Goal: Task Accomplishment & Management: Complete application form

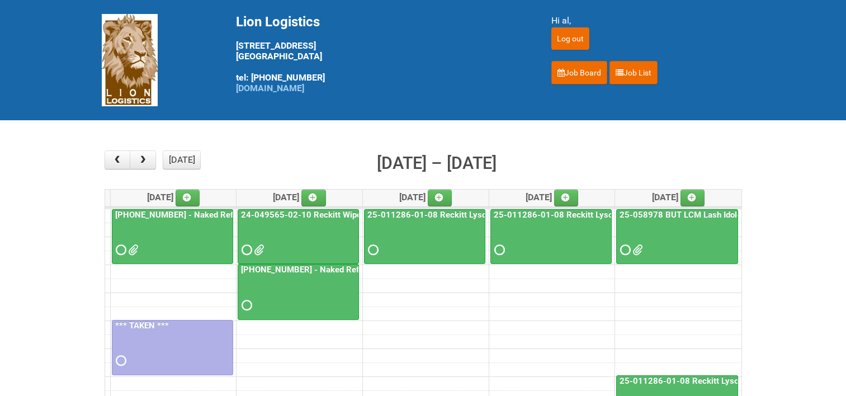
scroll to position [112, 0]
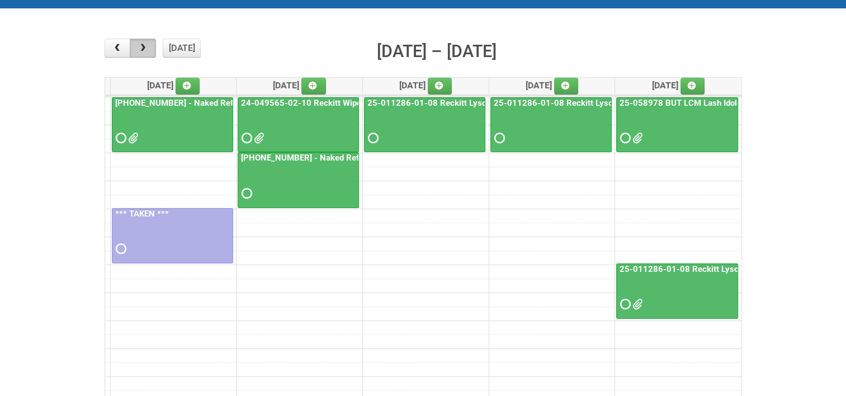
click at [150, 47] on button "button" at bounding box center [143, 48] width 26 height 19
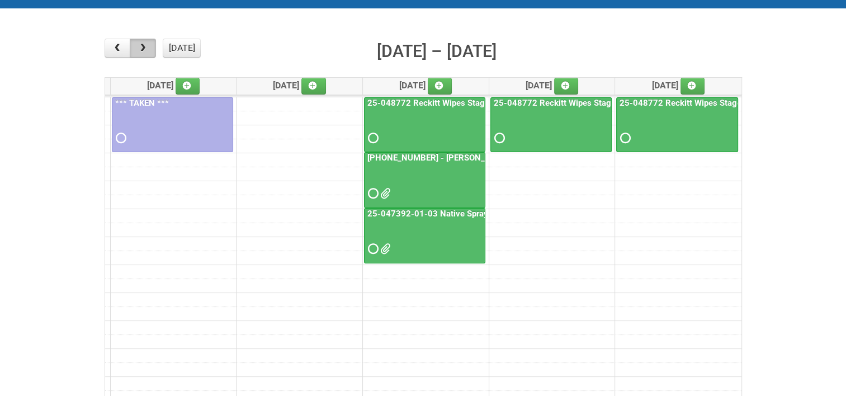
click at [150, 47] on button "button" at bounding box center [143, 48] width 26 height 19
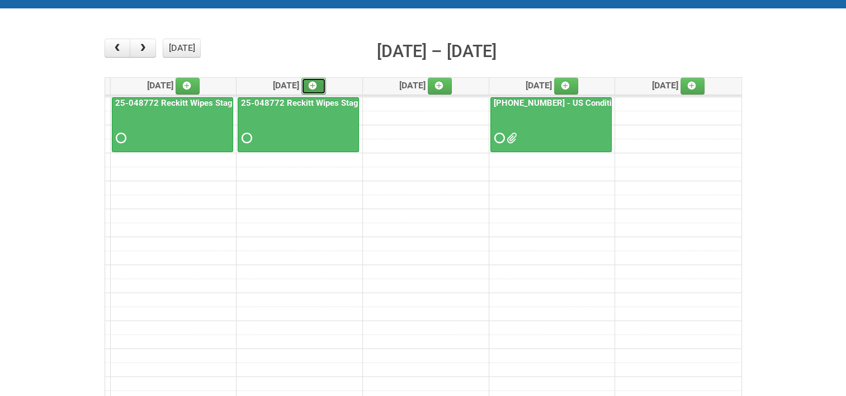
click at [316, 82] on icon at bounding box center [313, 86] width 8 height 8
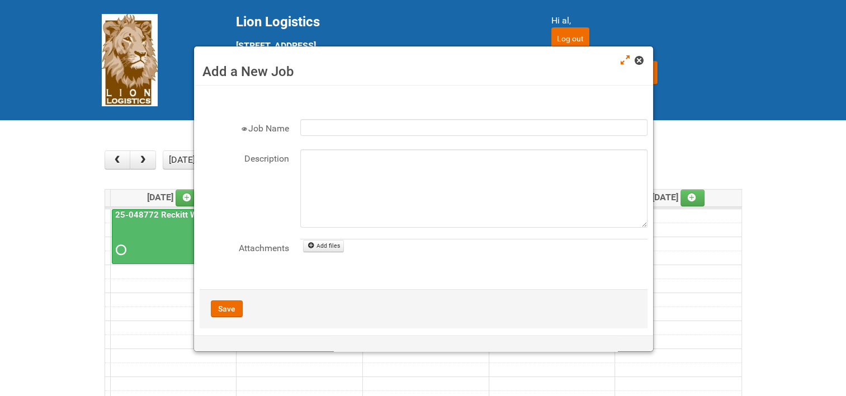
click at [644, 61] on link at bounding box center [640, 61] width 10 height 13
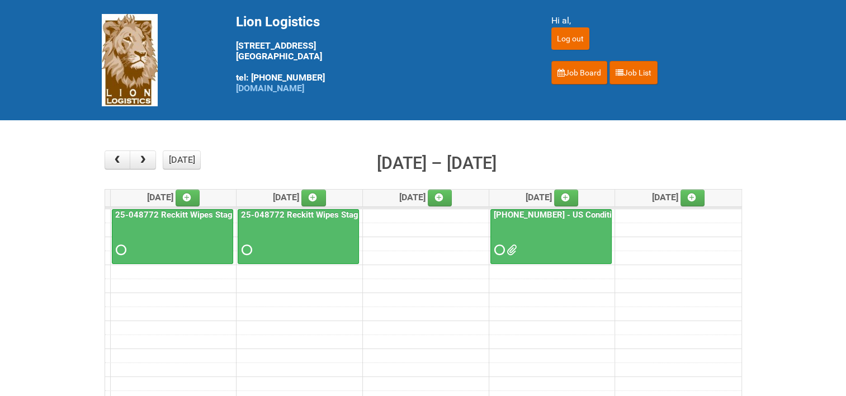
click at [346, 212] on link "25-048772 Reckitt Wipes Stage 4" at bounding box center [306, 215] width 134 height 10
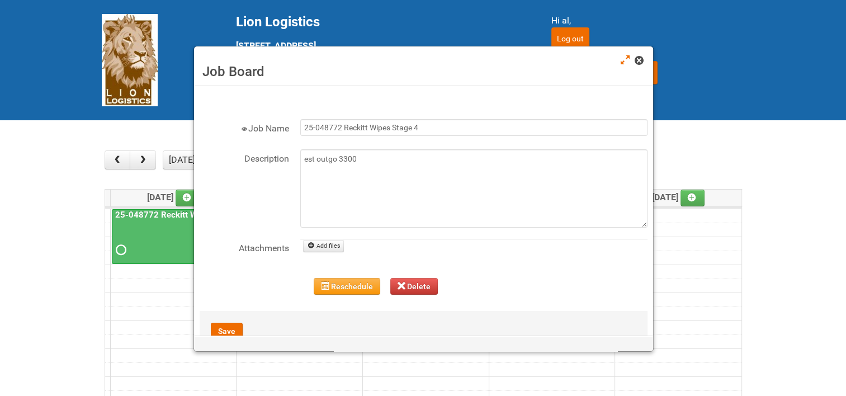
click at [640, 64] on span at bounding box center [639, 60] width 8 height 8
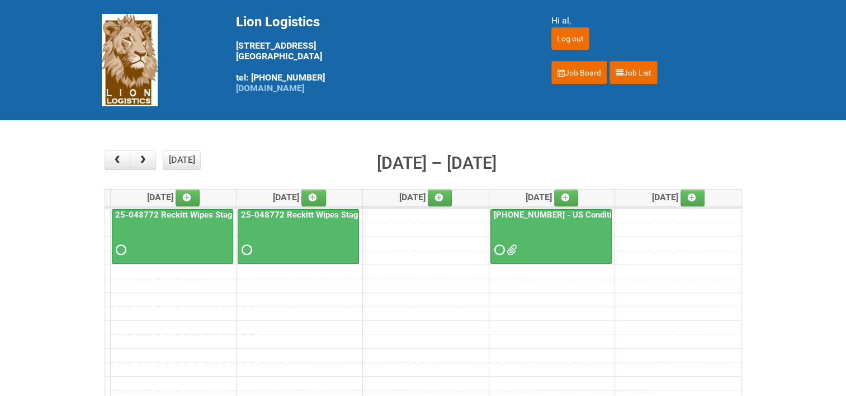
click at [259, 212] on link "25-048772 Reckitt Wipes Stage 4" at bounding box center [306, 215] width 134 height 10
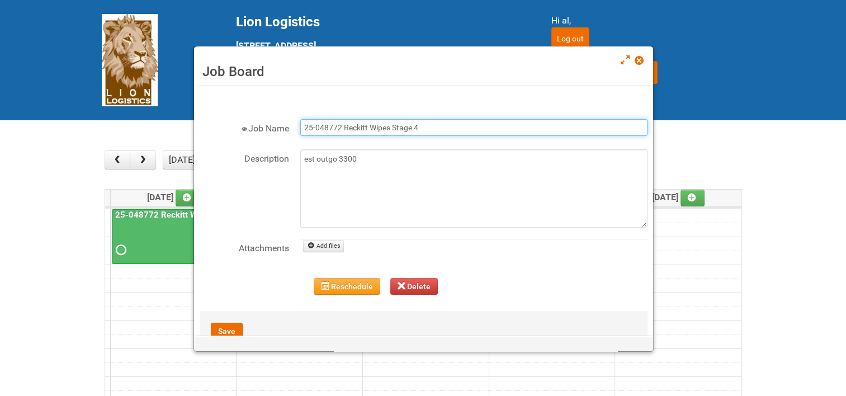
click at [342, 129] on input "25-048772 Reckitt Wipes Stage 4" at bounding box center [473, 127] width 347 height 17
type input "[PHONE_NUMBER] Reckitt Lysol Wipes Stage 4"
click at [228, 325] on button "Save" at bounding box center [227, 331] width 32 height 17
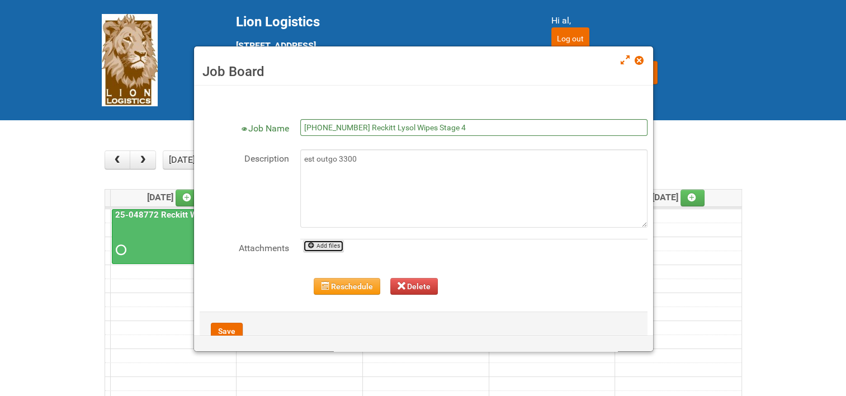
click at [329, 243] on link "Add files" at bounding box center [323, 246] width 41 height 12
type input "C:\fakepath\25-048772-01 JNF.DOC"
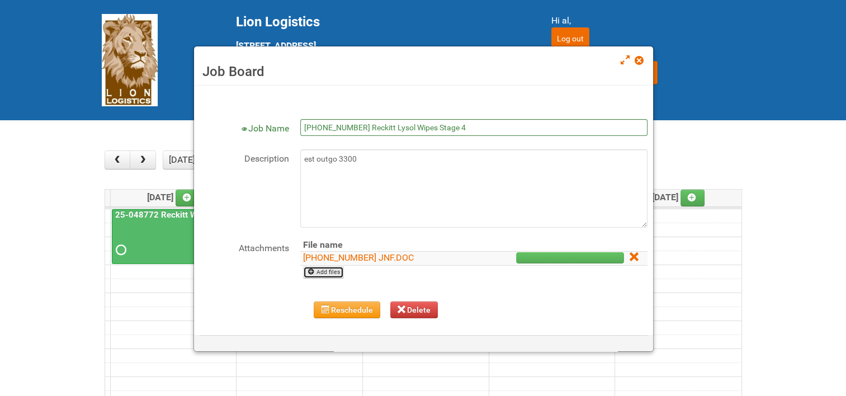
click at [327, 268] on link "Add files" at bounding box center [323, 272] width 41 height 12
type input "C:\fakepath\25-048772-01 MDN.xlsx"
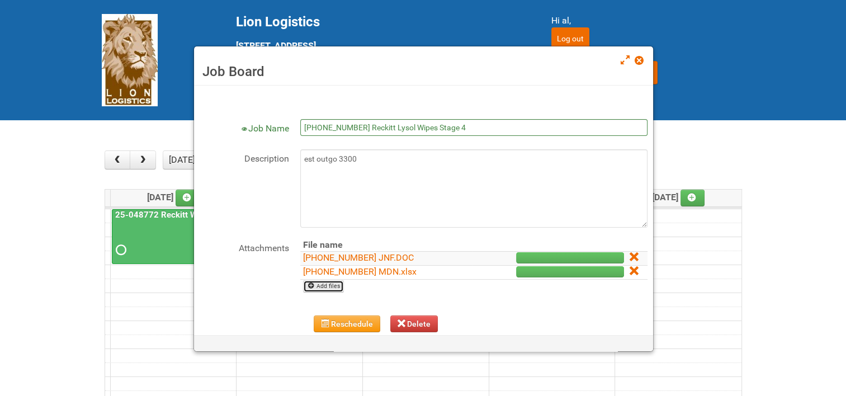
click at [323, 284] on link "Add files" at bounding box center [323, 286] width 41 height 12
type input "C:\fakepath\2UP LABEL- GREAT VALUE (CODE 178).doc"
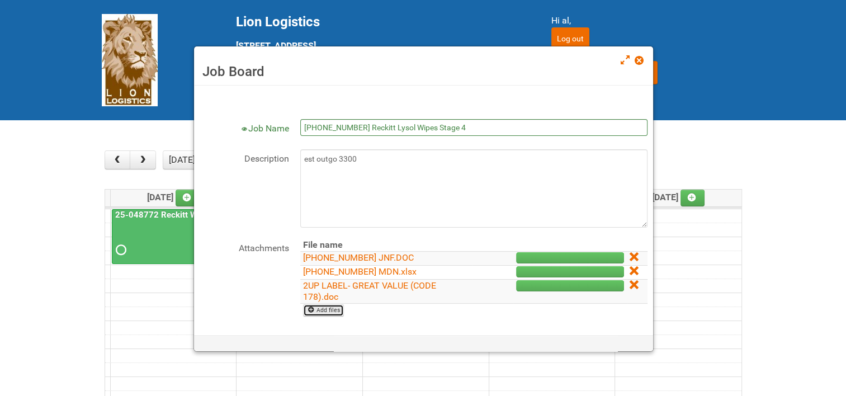
click at [328, 311] on link "Add files" at bounding box center [323, 310] width 41 height 12
type input "C:\fakepath\2UP LABEL-CLOROX (CODE 269).doc"
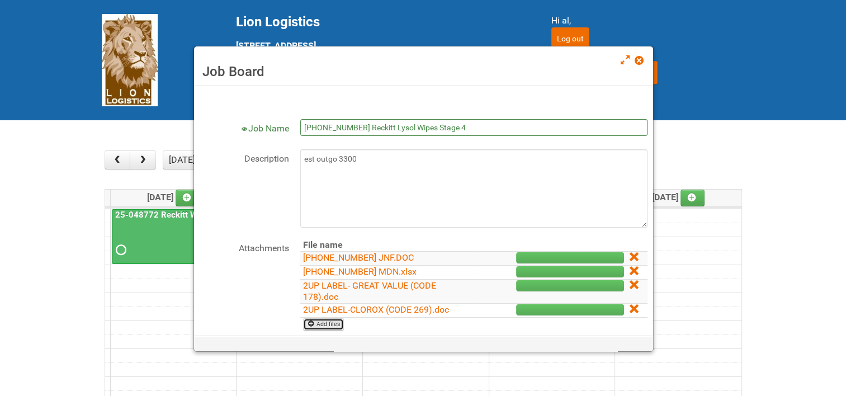
click at [329, 324] on link "Add files" at bounding box center [323, 324] width 41 height 12
type input "C:\fakepath\2UP LABEL-LYSOL (CODE 405).doc"
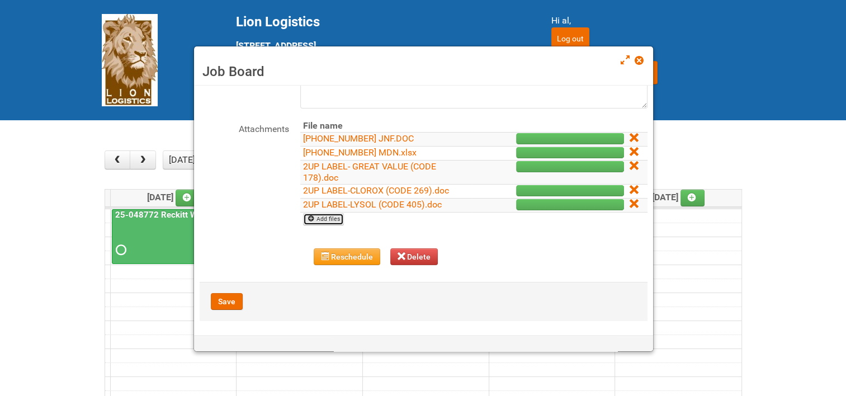
scroll to position [120, 0]
click at [325, 214] on link "Add files" at bounding box center [323, 218] width 41 height 12
type input "C:\fakepath\25-048772-01 Blinding MOR.xlsm"
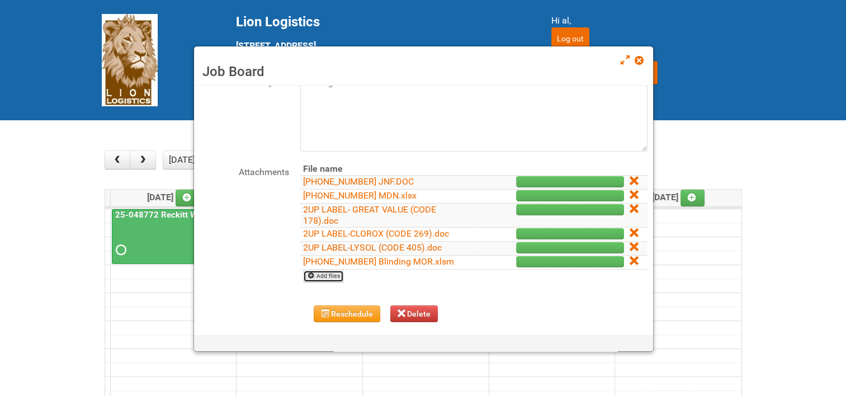
scroll to position [64, 0]
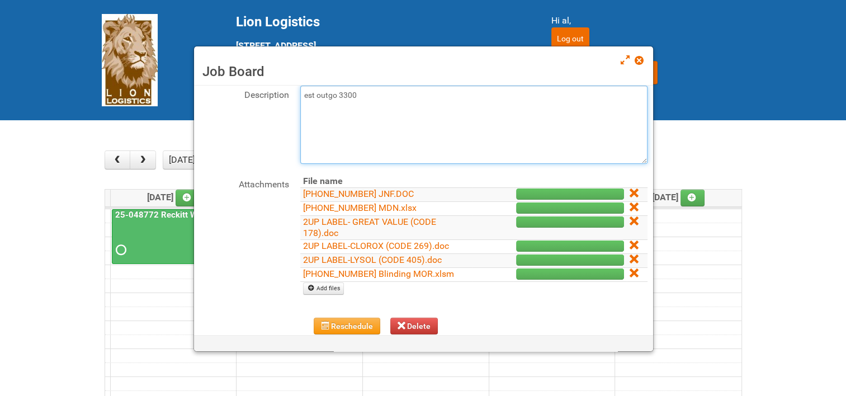
click at [321, 110] on textarea "est outgo 3300" at bounding box center [473, 125] width 347 height 78
click at [374, 95] on textarea "est outgo 3300" at bounding box center [473, 125] width 347 height 78
click at [358, 94] on textarea "est outgo 3300" at bounding box center [473, 125] width 347 height 78
click at [519, 93] on textarea "est outgo 3300" at bounding box center [473, 125] width 347 height 78
click at [417, 107] on textarea "est outgo 3300" at bounding box center [473, 125] width 347 height 78
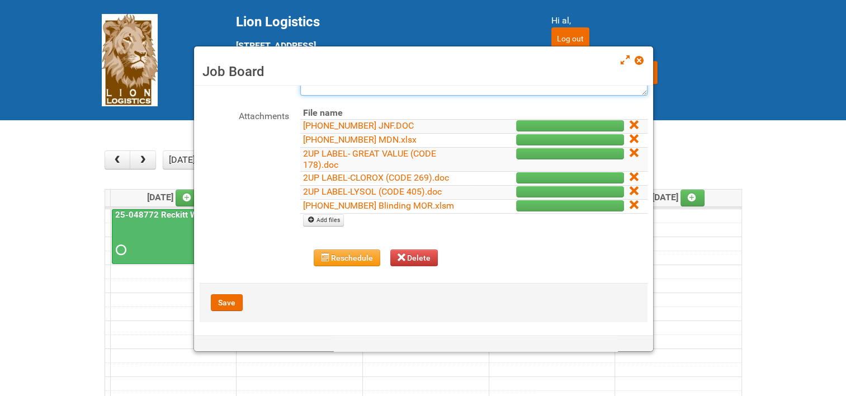
scroll to position [134, 0]
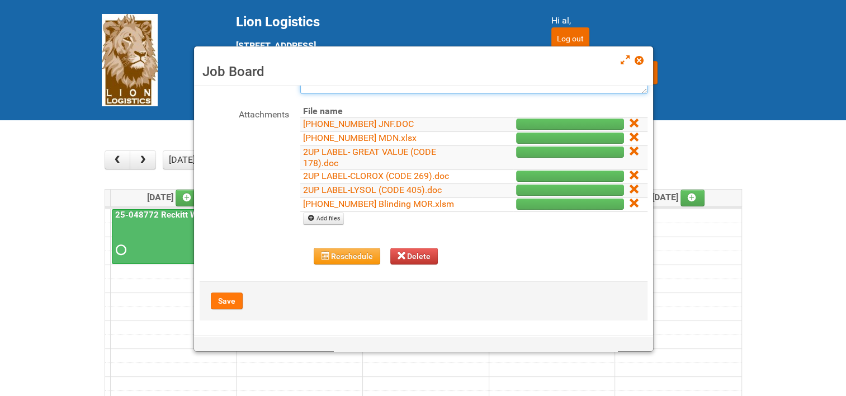
type textarea "est outgo 3300 phase 1/ will have another 600 in phase 2 10/3 uploaded JNF, MDN…"
click at [229, 296] on button "Save" at bounding box center [227, 300] width 32 height 17
click at [229, 300] on button "Save" at bounding box center [227, 300] width 32 height 17
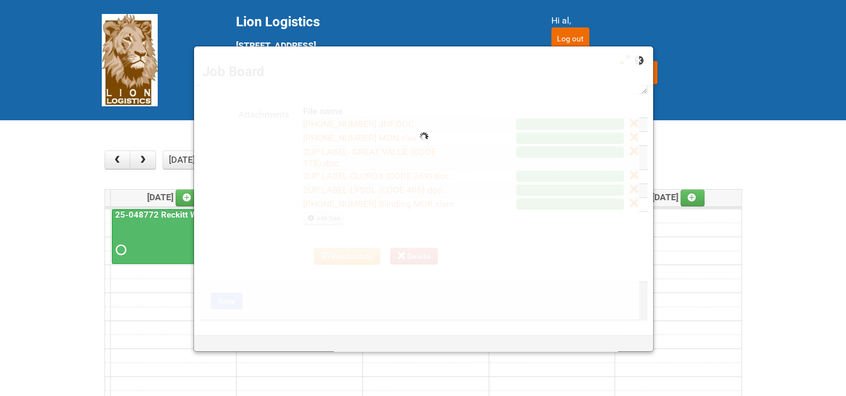
click at [641, 59] on span at bounding box center [639, 60] width 8 height 8
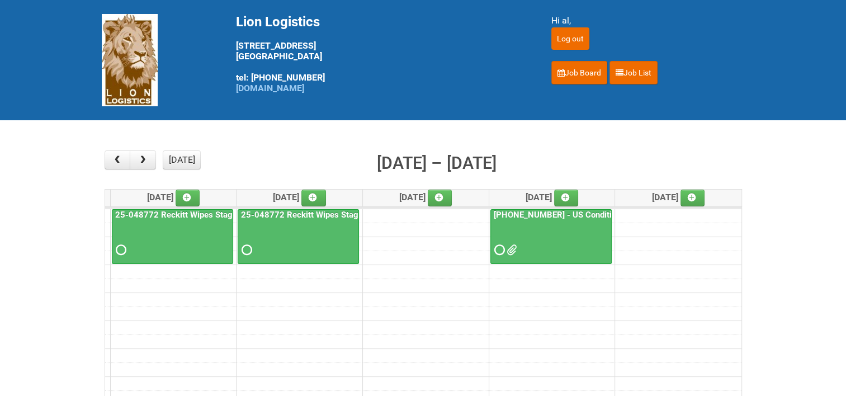
click at [320, 211] on link "25-048772 Reckitt Wipes Stage 4" at bounding box center [306, 215] width 134 height 10
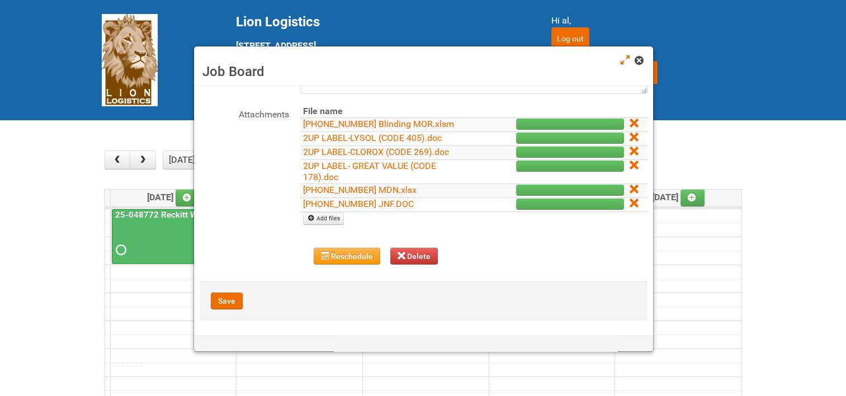
click at [639, 60] on span at bounding box center [639, 60] width 8 height 8
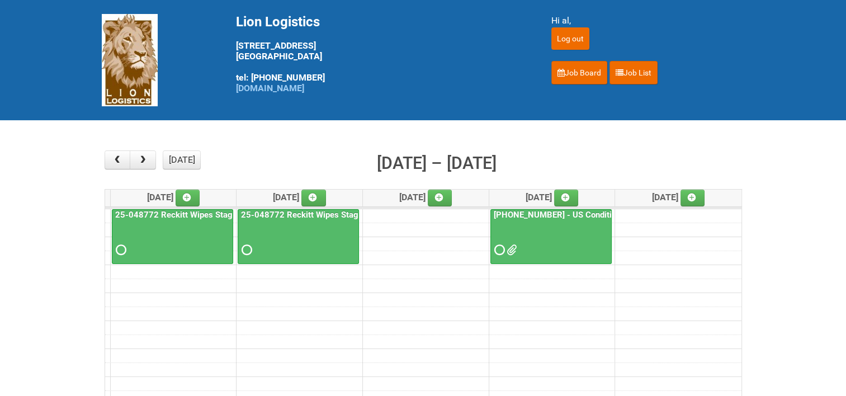
click at [150, 210] on link "25-048772 Reckitt Wipes Stage 4" at bounding box center [180, 215] width 134 height 10
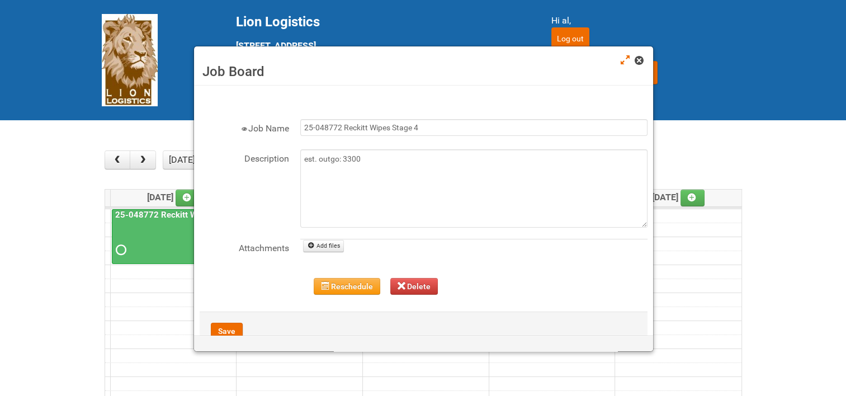
click at [638, 63] on span at bounding box center [639, 60] width 8 height 8
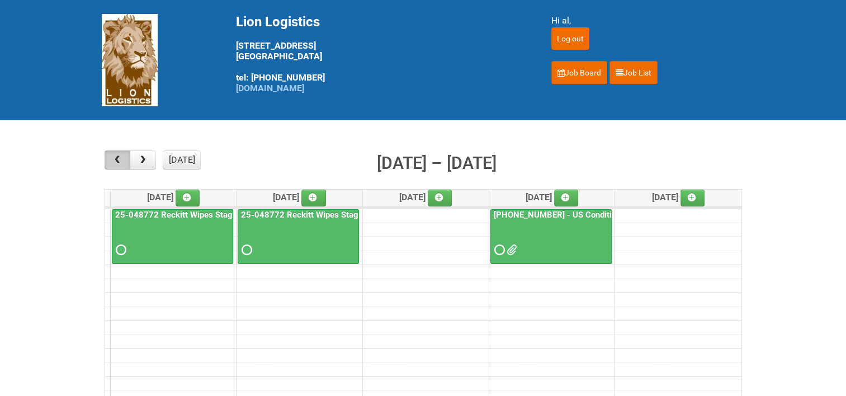
click at [124, 157] on button "button" at bounding box center [118, 159] width 26 height 19
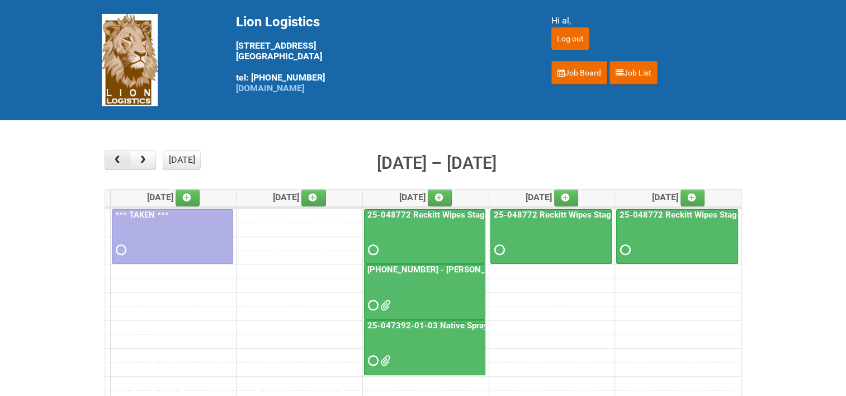
click at [120, 156] on span "button" at bounding box center [117, 159] width 11 height 9
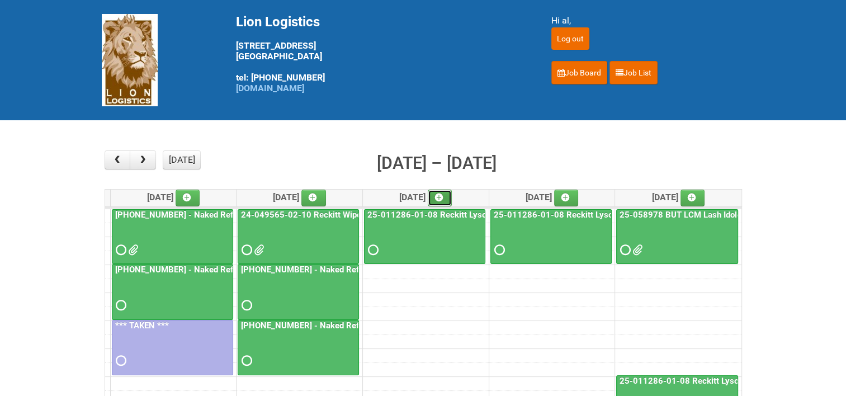
click at [443, 197] on icon at bounding box center [439, 197] width 8 height 8
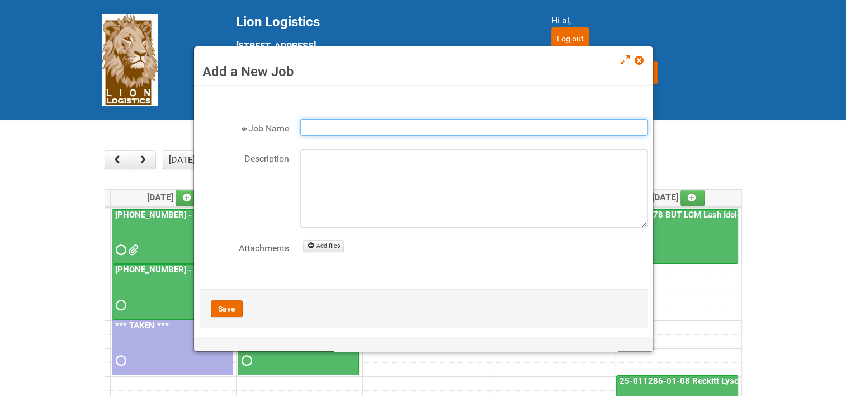
click at [342, 126] on input "Job Name" at bounding box center [473, 127] width 347 height 17
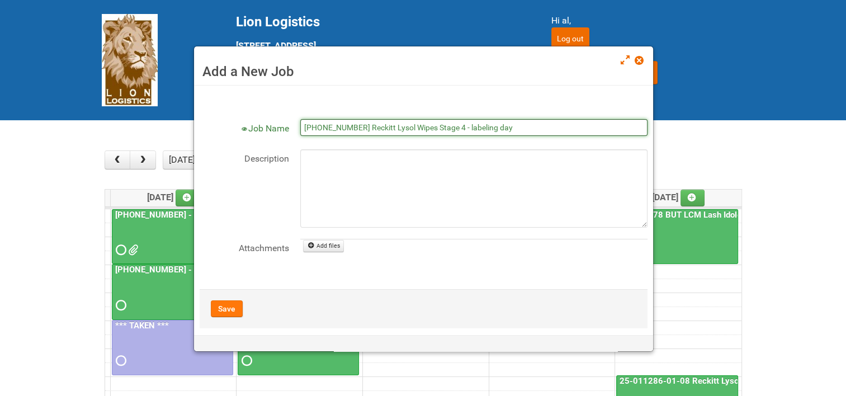
type input "[PHONE_NUMBER] Reckitt Lysol Wipes Stage 4 - labeling day"
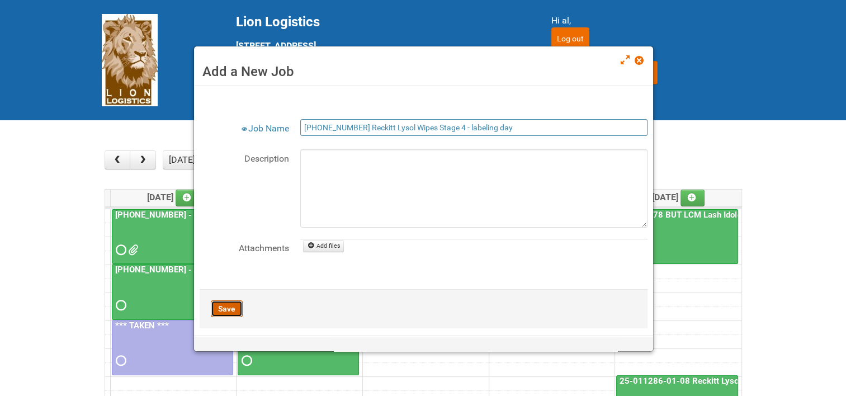
click at [234, 306] on button "Save" at bounding box center [227, 308] width 32 height 17
click at [642, 63] on span at bounding box center [639, 60] width 8 height 8
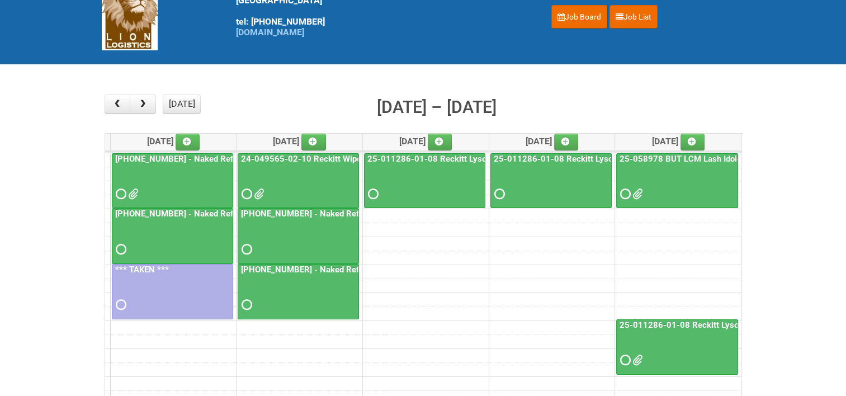
scroll to position [0, 0]
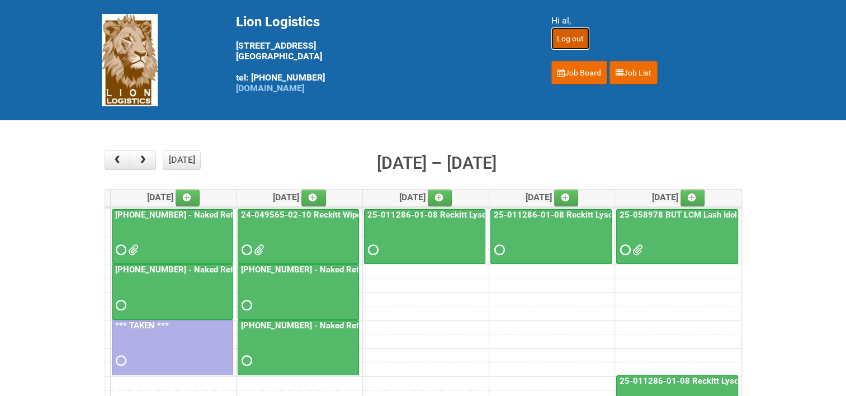
click at [570, 37] on input "Log out" at bounding box center [570, 38] width 38 height 22
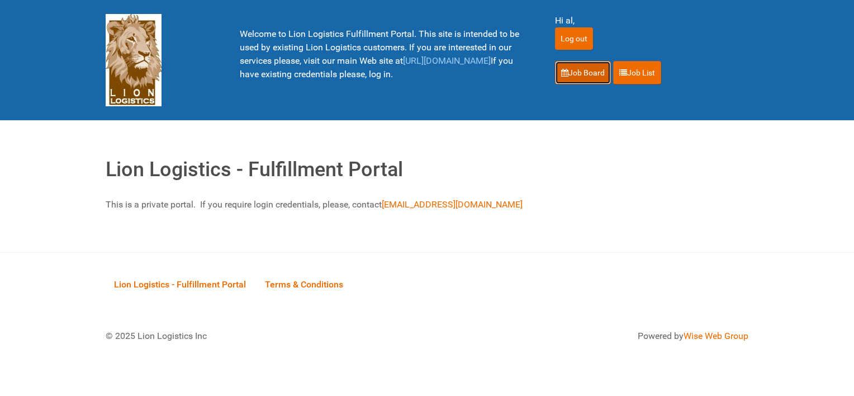
click at [596, 75] on link "Job Board" at bounding box center [583, 72] width 56 height 23
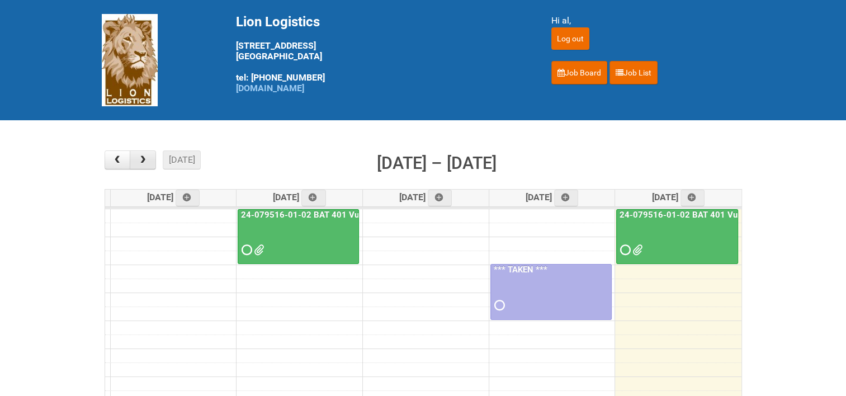
click at [149, 165] on button "button" at bounding box center [143, 159] width 26 height 19
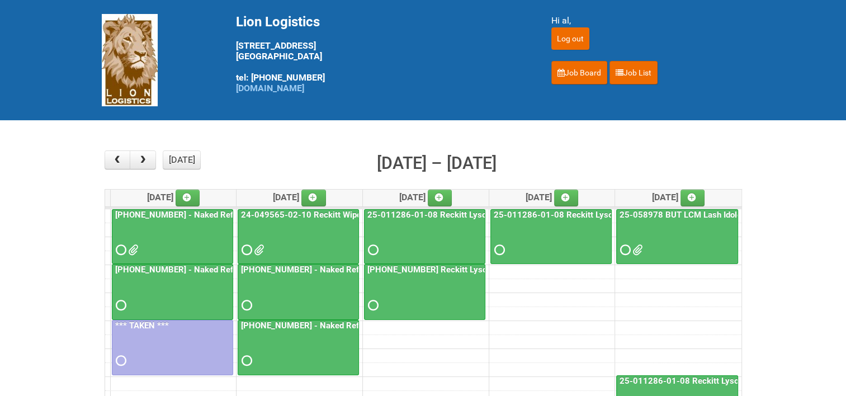
click at [564, 268] on td at bounding box center [423, 271] width 636 height 14
click at [569, 195] on icon at bounding box center [565, 197] width 8 height 8
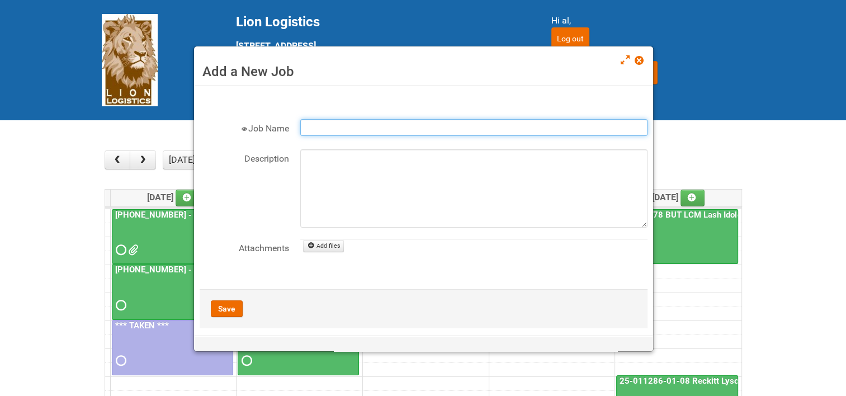
click at [315, 129] on input "Job Name" at bounding box center [473, 127] width 347 height 17
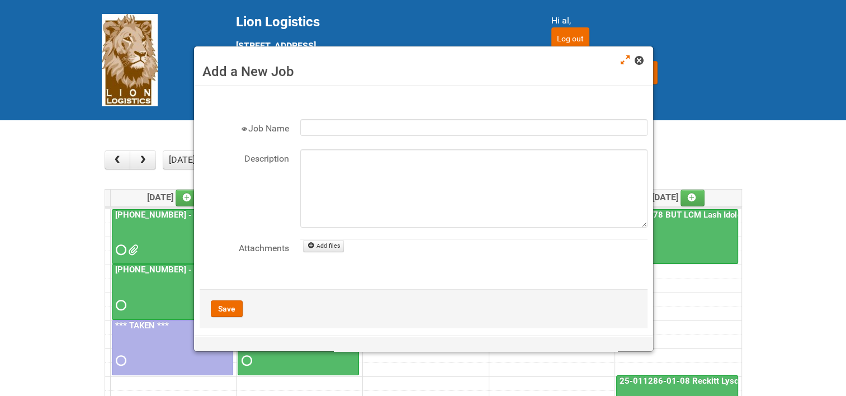
click at [636, 55] on link at bounding box center [640, 61] width 10 height 13
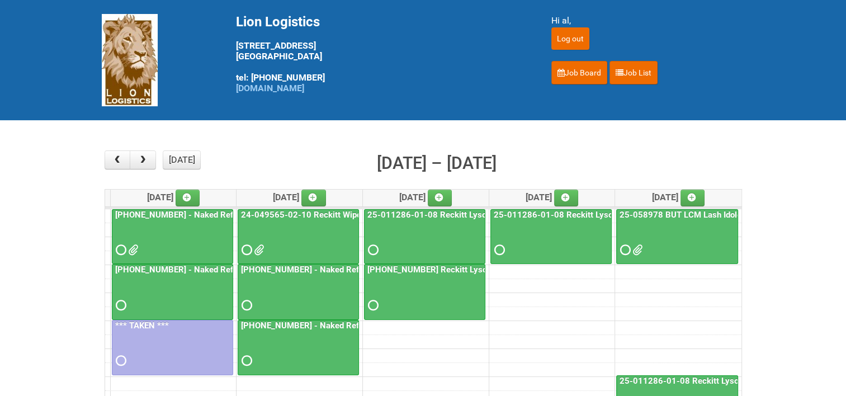
click at [514, 270] on td at bounding box center [423, 271] width 636 height 14
click at [569, 187] on div "today month week Oct 6 – 10, 2025 Mon 10/6 Tue 10/7 Wed 10/8 Thu 10/9 Fri 10/10…" at bounding box center [423, 348] width 637 height 396
click at [569, 194] on icon at bounding box center [565, 197] width 8 height 8
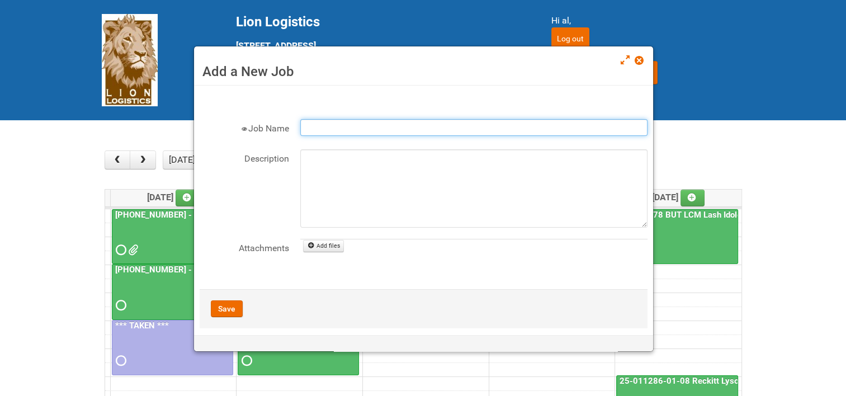
click at [375, 128] on input "Job Name" at bounding box center [473, 127] width 347 height 17
type input "[PHONE_NUMBER] Reckitt Lysol Wipes Stage 4 - labeling day"
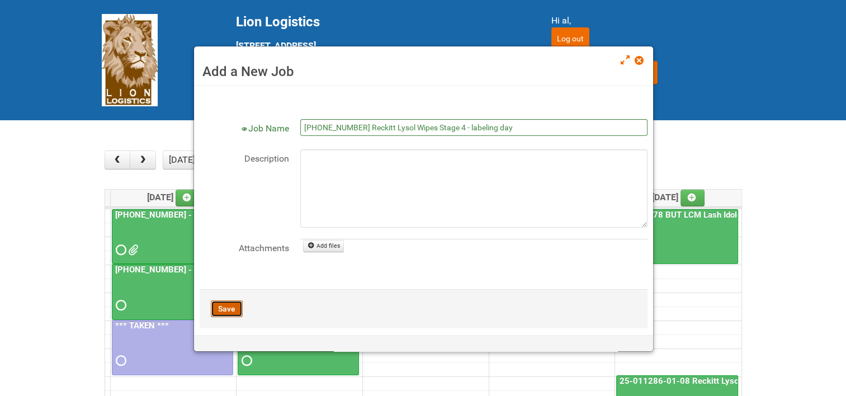
click at [224, 306] on button "Save" at bounding box center [227, 308] width 32 height 17
click at [636, 62] on span at bounding box center [639, 60] width 8 height 8
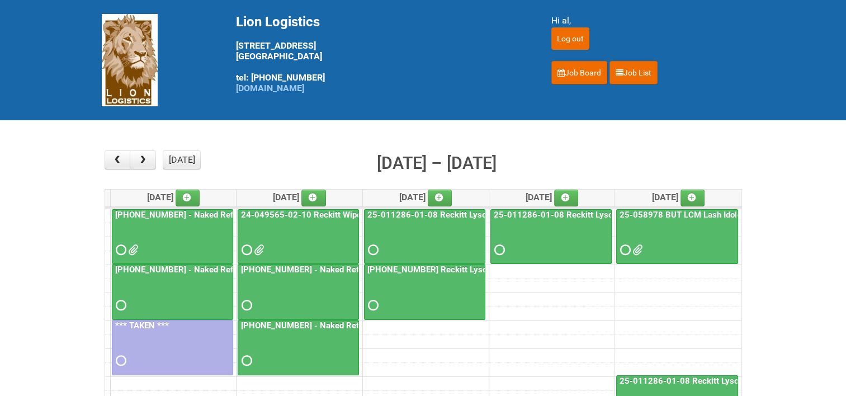
click at [648, 270] on td at bounding box center [423, 271] width 636 height 14
click at [696, 195] on icon at bounding box center [692, 197] width 8 height 8
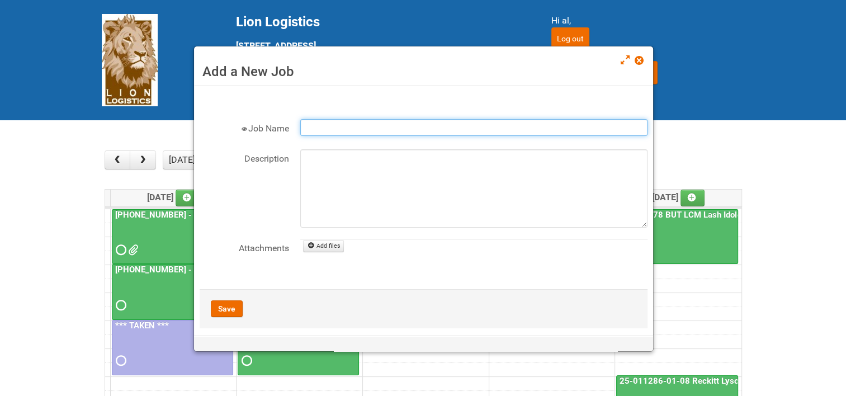
click at [368, 130] on input "Job Name" at bounding box center [473, 127] width 347 height 17
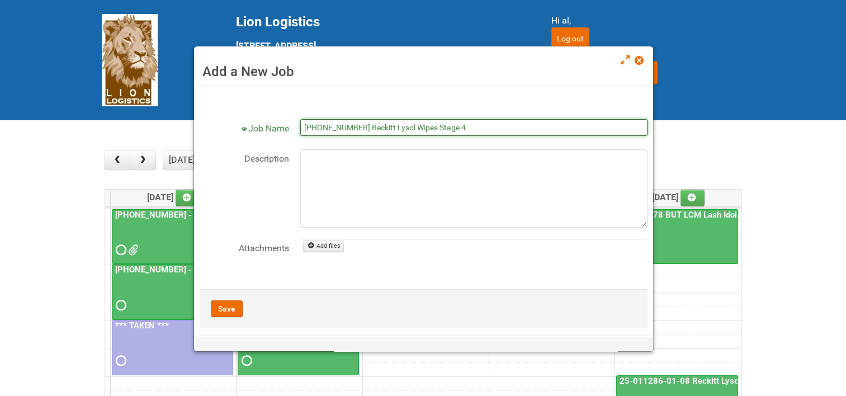
click at [466, 127] on input "[PHONE_NUMBER] Reckitt Lysol Wipes Stage 4" at bounding box center [473, 127] width 347 height 17
type input "[PHONE_NUMBER] Reckitt Lysol Wipes Stage 4 - labeling day"
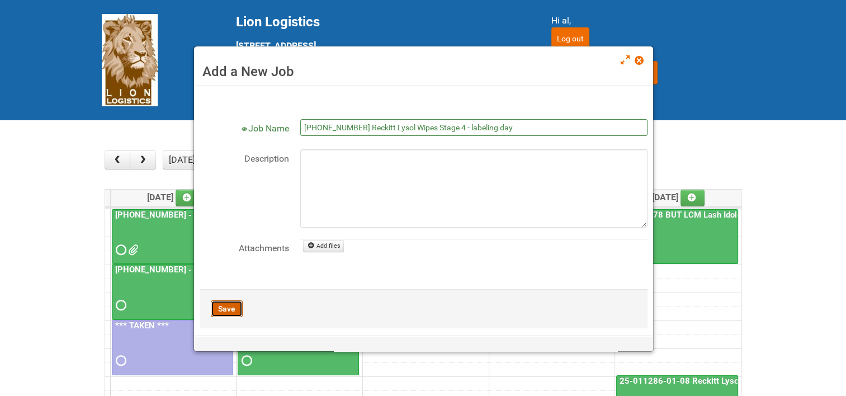
click at [232, 307] on button "Save" at bounding box center [227, 308] width 32 height 17
click at [639, 56] on span at bounding box center [639, 60] width 8 height 8
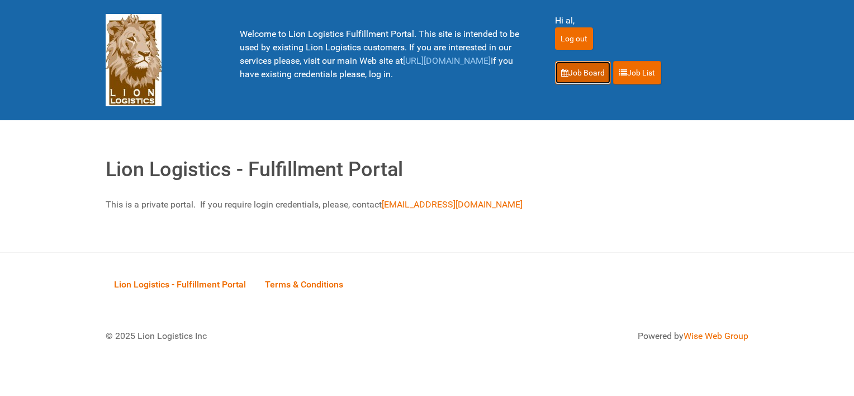
click at [577, 66] on link "Job Board" at bounding box center [583, 72] width 56 height 23
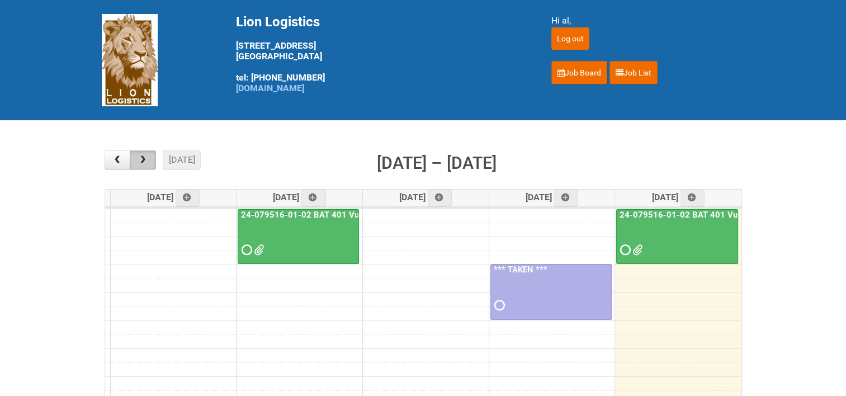
click at [143, 160] on span "button" at bounding box center [143, 159] width 11 height 9
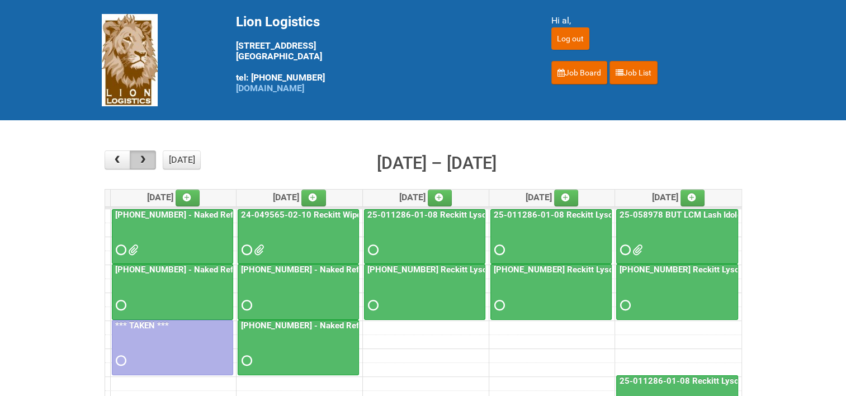
click at [143, 159] on span "button" at bounding box center [143, 159] width 11 height 9
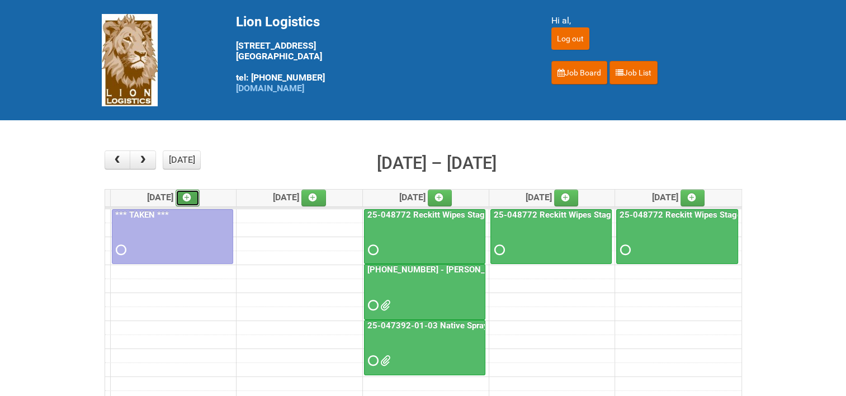
click at [191, 194] on icon at bounding box center [187, 197] width 8 height 8
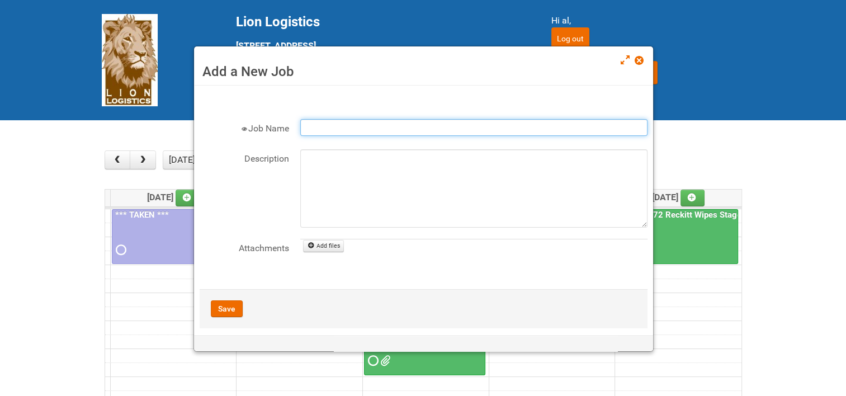
click at [339, 127] on input "Job Name" at bounding box center [473, 127] width 347 height 17
type input "[PHONE_NUMBER] CTI PQB [PERSON_NAME] Real US - blinding day"
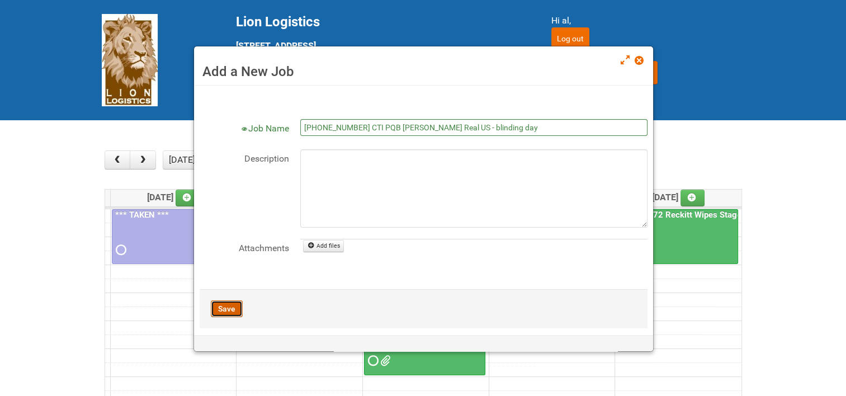
click at [232, 309] on button "Save" at bounding box center [227, 308] width 32 height 17
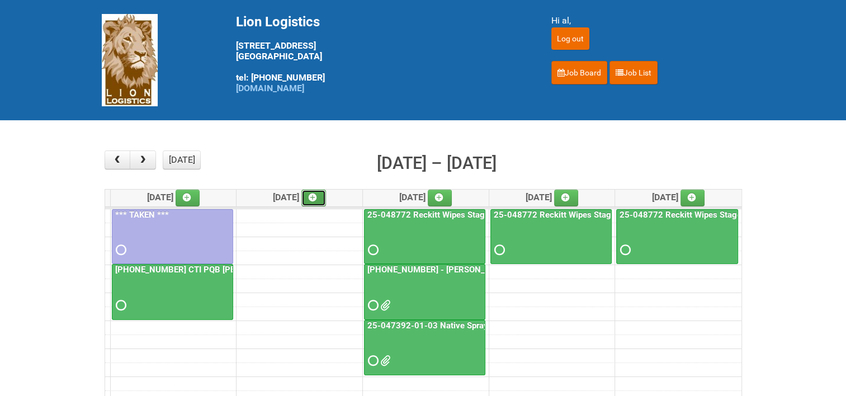
click at [316, 193] on icon at bounding box center [313, 197] width 8 height 8
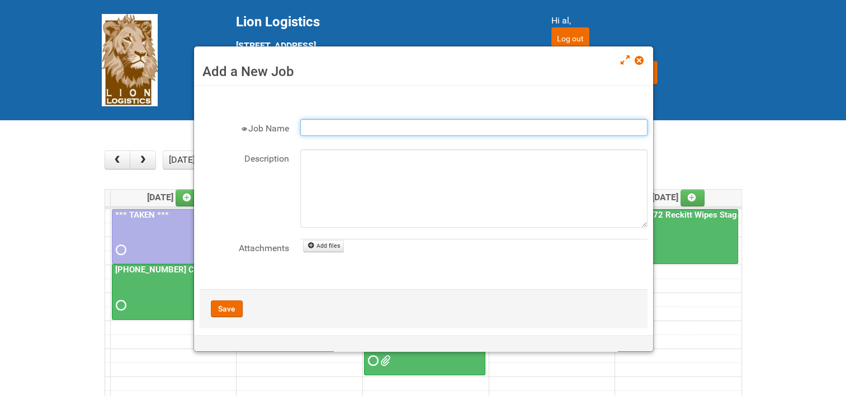
click at [318, 126] on input "Job Name" at bounding box center [473, 127] width 347 height 17
type input "[PHONE_NUMBER] CTI PQB [PERSON_NAME] Real US - blinding day"
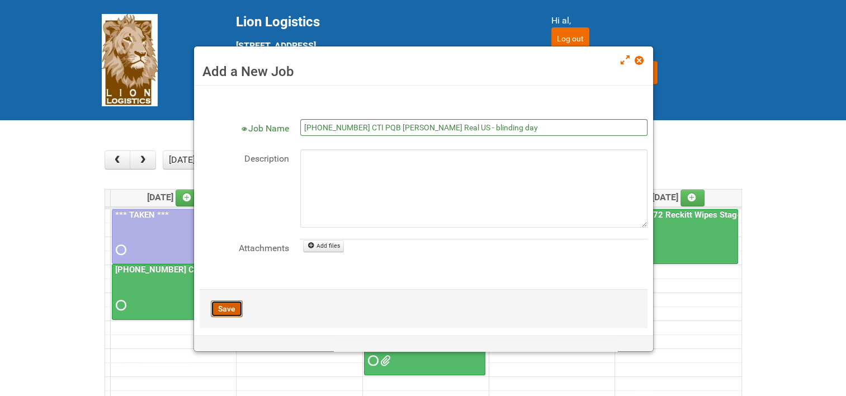
click at [230, 306] on button "Save" at bounding box center [227, 308] width 32 height 17
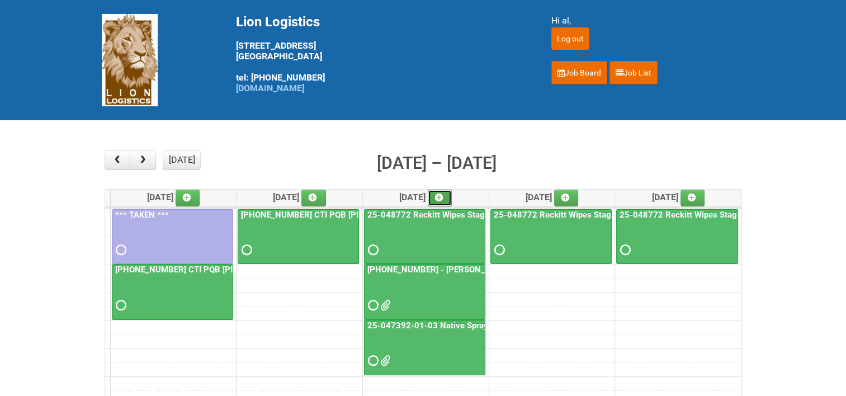
click at [443, 195] on icon at bounding box center [439, 197] width 8 height 8
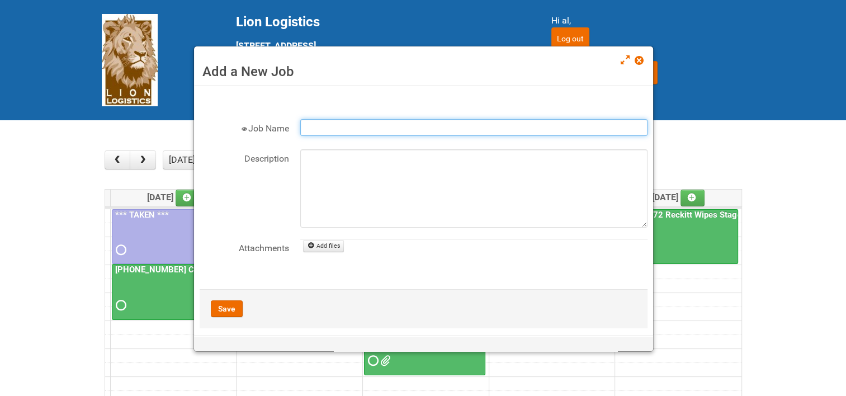
click at [363, 131] on input "Job Name" at bounding box center [473, 127] width 347 height 17
type input "[PHONE_NUMBER] CTI PQB [PERSON_NAME] Real US - blinding day"
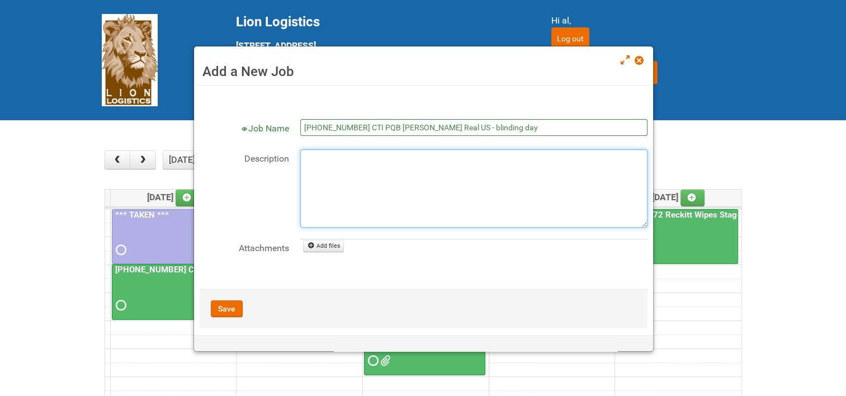
click at [360, 168] on textarea "Description" at bounding box center [473, 188] width 347 height 78
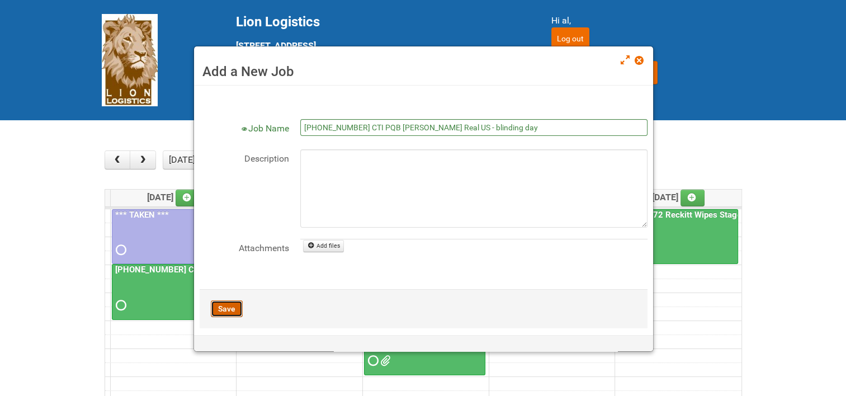
click at [229, 306] on button "Save" at bounding box center [227, 308] width 32 height 17
click at [640, 59] on span at bounding box center [639, 60] width 8 height 8
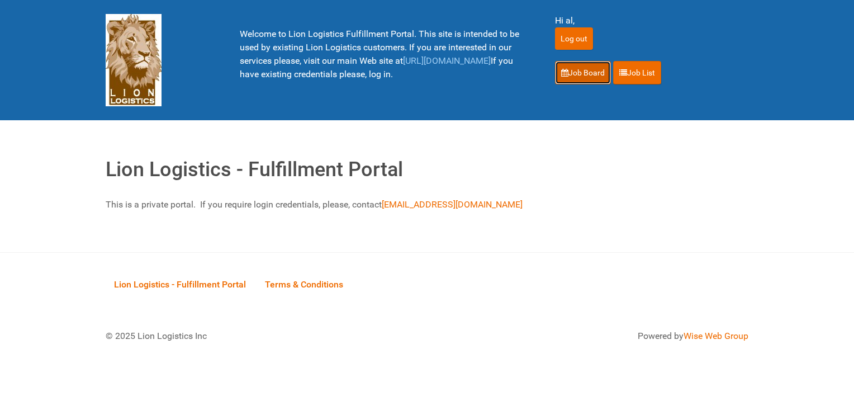
click at [572, 78] on link "Job Board" at bounding box center [583, 72] width 56 height 23
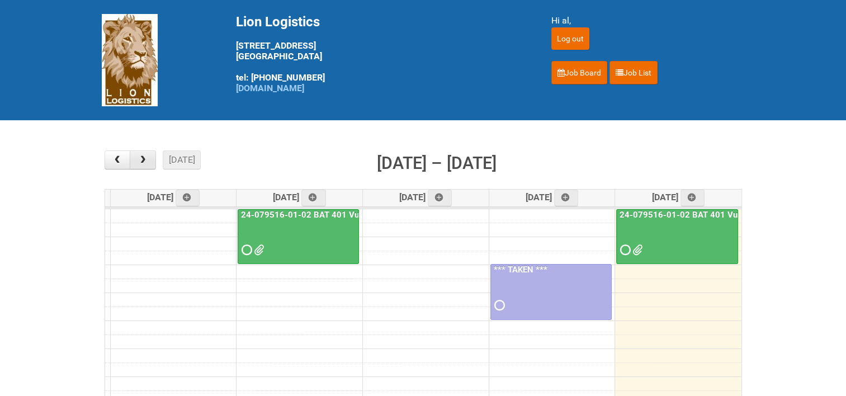
click at [140, 159] on span "button" at bounding box center [143, 159] width 11 height 9
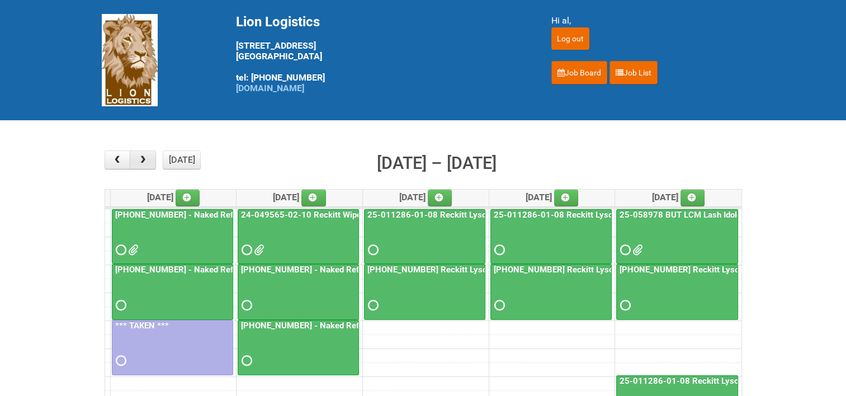
click at [148, 159] on span "button" at bounding box center [143, 159] width 11 height 9
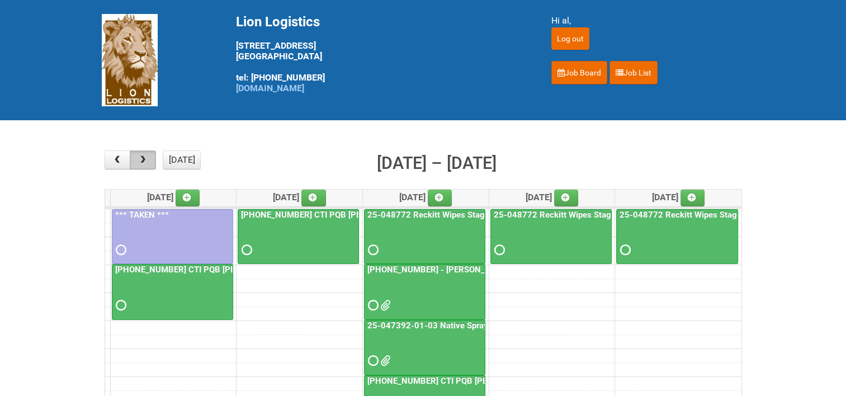
click at [141, 162] on span "button" at bounding box center [143, 159] width 11 height 9
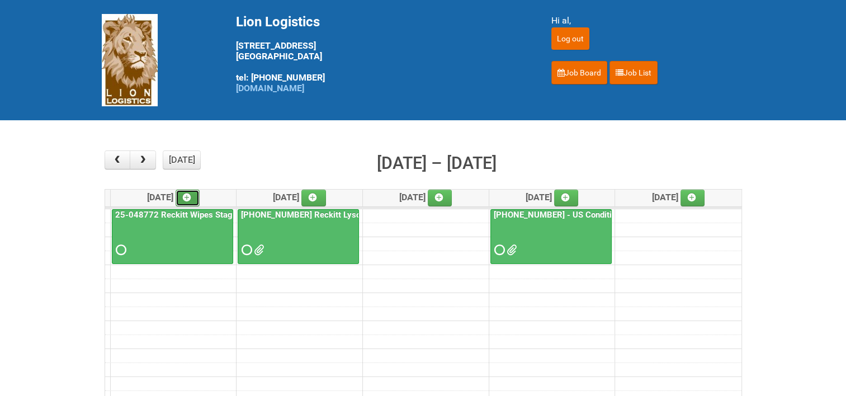
click at [191, 193] on icon at bounding box center [187, 197] width 8 height 8
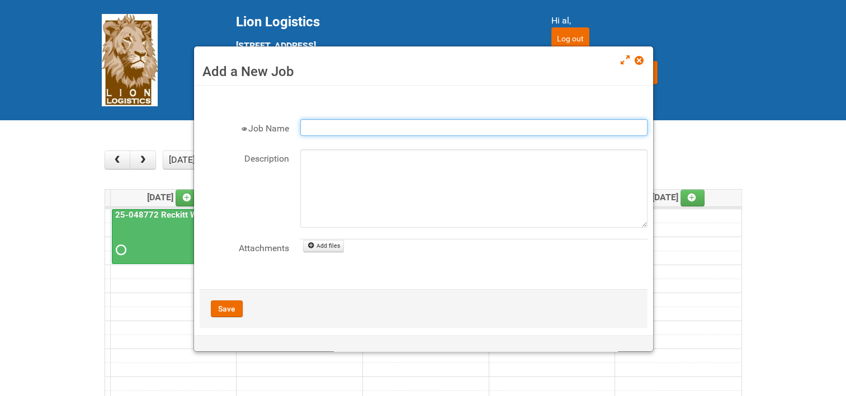
click at [325, 125] on input "Job Name" at bounding box center [473, 127] width 347 height 17
click at [483, 127] on input "25-0458" at bounding box center [473, 127] width 347 height 17
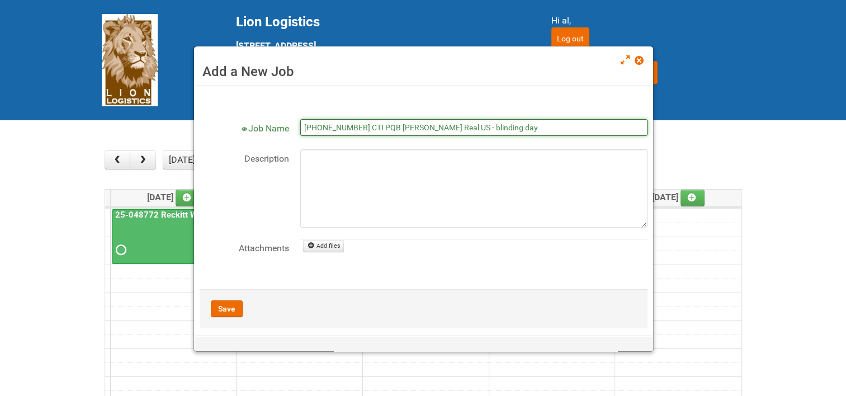
click at [502, 125] on input "[PHONE_NUMBER] CTI PQB [PERSON_NAME] Real US - blinding day" at bounding box center [473, 127] width 347 height 17
type input "[PHONE_NUMBER] CTI PQB [PERSON_NAME] Real US"
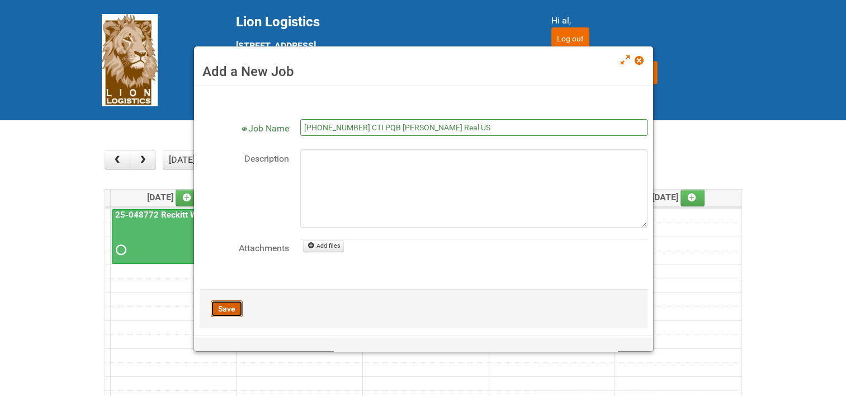
click at [221, 306] on button "Save" at bounding box center [227, 308] width 32 height 17
